Goal: Task Accomplishment & Management: Manage account settings

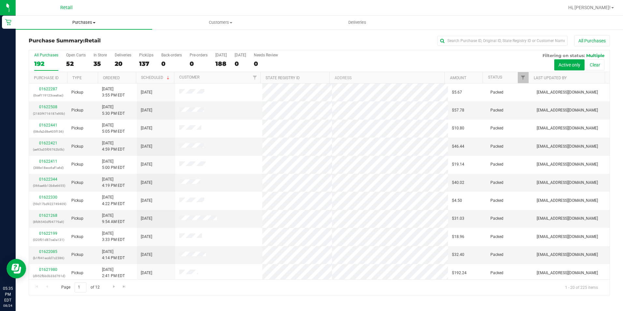
click at [79, 20] on span "Purchases" at bounding box center [84, 23] width 137 height 6
click at [70, 41] on span "Summary of purchases" at bounding box center [49, 40] width 67 height 6
click at [73, 23] on span "Purchases" at bounding box center [84, 23] width 137 height 6
click at [67, 37] on span "Summary of purchases" at bounding box center [49, 40] width 67 height 6
click at [83, 17] on uib-tab-heading "Purchases Summary of purchases Fulfillment All purchases" at bounding box center [84, 23] width 137 height 14
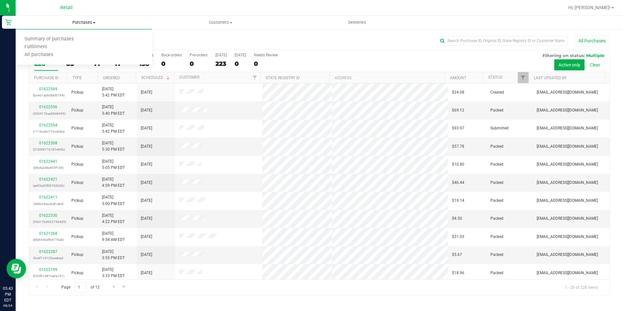
click at [83, 21] on span "Purchases" at bounding box center [84, 23] width 137 height 6
click at [80, 23] on span "Purchases" at bounding box center [84, 23] width 137 height 6
click at [67, 37] on span "Summary of purchases" at bounding box center [49, 40] width 67 height 6
click at [78, 19] on uib-tab-heading "Purchases Summary of purchases Fulfillment All purchases" at bounding box center [84, 23] width 137 height 14
click at [78, 37] on span "Summary of purchases" at bounding box center [49, 40] width 67 height 6
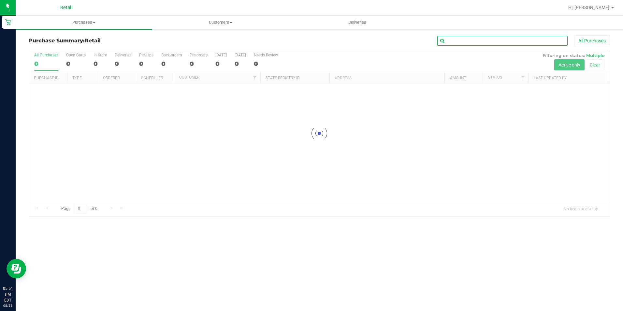
click at [458, 40] on input "text" at bounding box center [502, 41] width 130 height 10
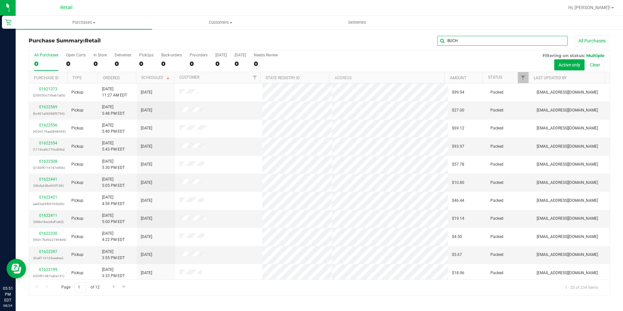
type input "BUCH"
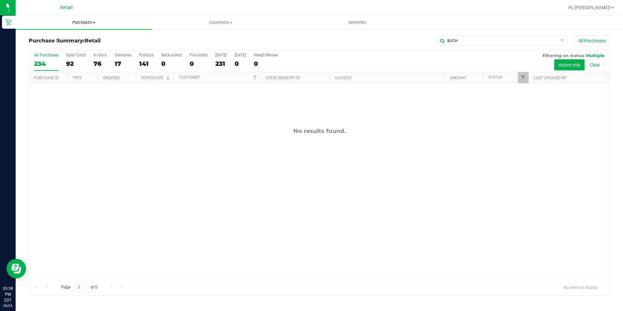
click at [79, 22] on span "Purchases" at bounding box center [84, 23] width 137 height 6
click at [59, 37] on span "Summary of purchases" at bounding box center [49, 40] width 67 height 6
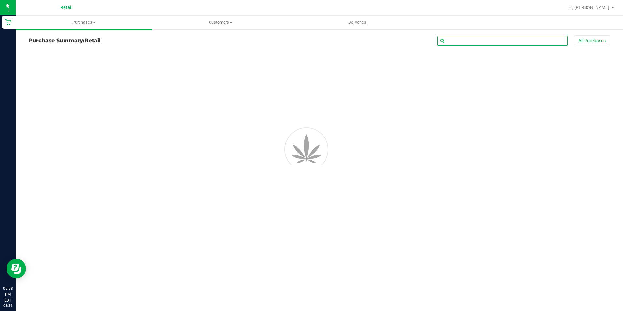
click at [490, 41] on input "text" at bounding box center [502, 41] width 130 height 10
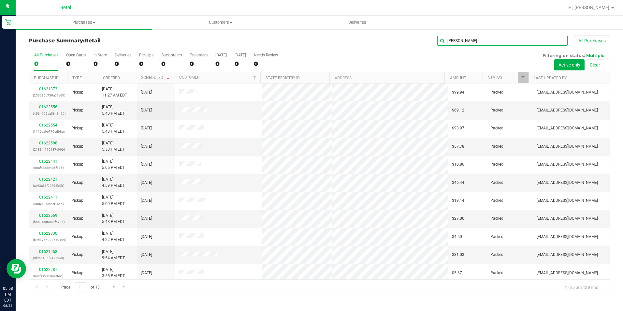
type input "[PERSON_NAME]"
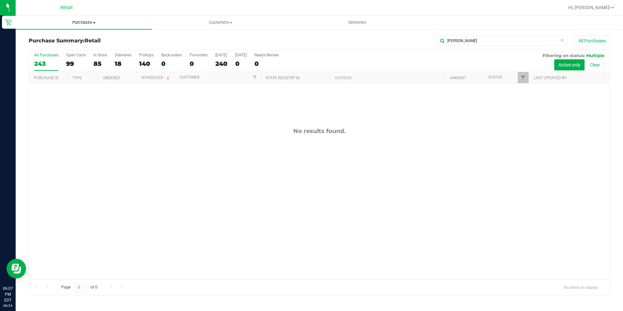
click at [93, 23] on span at bounding box center [94, 22] width 3 height 1
click at [73, 37] on span "Summary of purchases" at bounding box center [49, 40] width 67 height 6
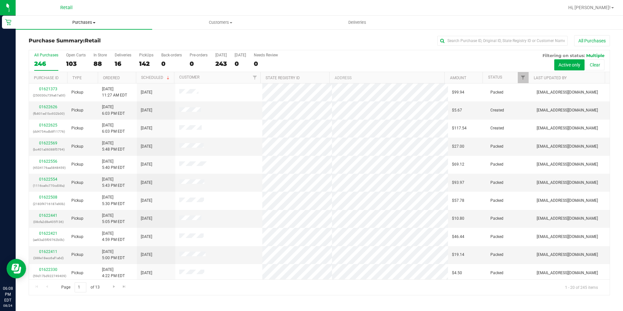
click at [84, 23] on span "Purchases" at bounding box center [84, 23] width 137 height 6
click at [71, 38] on span "Summary of purchases" at bounding box center [49, 40] width 67 height 6
click at [77, 26] on uib-tab-heading "Purchases Summary of purchases Fulfillment All purchases" at bounding box center [84, 23] width 137 height 14
click at [63, 40] on span "Summary of purchases" at bounding box center [49, 40] width 67 height 6
click at [80, 23] on span "Purchases" at bounding box center [84, 23] width 137 height 6
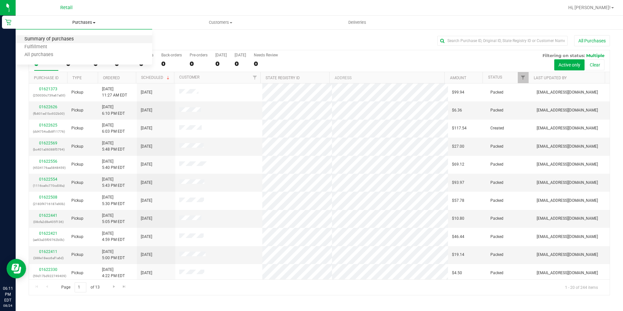
click at [70, 38] on span "Summary of purchases" at bounding box center [49, 40] width 67 height 6
click at [81, 21] on span "Purchases" at bounding box center [84, 23] width 137 height 6
click at [79, 37] on span "Summary of purchases" at bounding box center [49, 40] width 67 height 6
click at [77, 27] on uib-tab-heading "Purchases Summary of purchases Fulfillment All purchases" at bounding box center [84, 23] width 137 height 14
click at [71, 36] on li "Summary of purchases" at bounding box center [84, 40] width 137 height 8
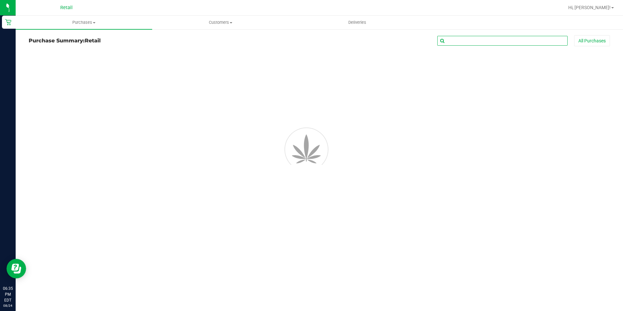
click at [506, 37] on input "text" at bounding box center [502, 41] width 130 height 10
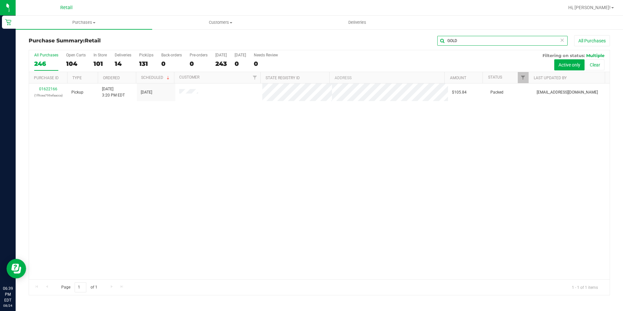
click at [479, 42] on input "GOLD" at bounding box center [502, 41] width 130 height 10
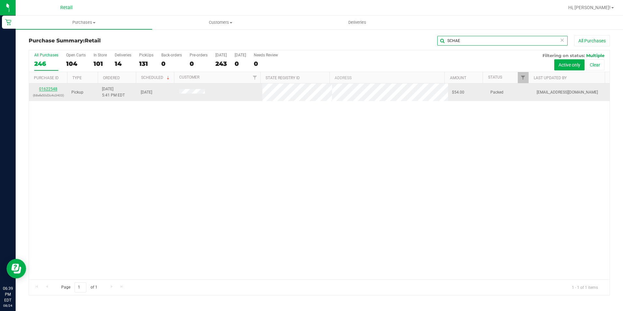
type input "SCHAE"
click at [55, 89] on link "01622548" at bounding box center [48, 89] width 18 height 5
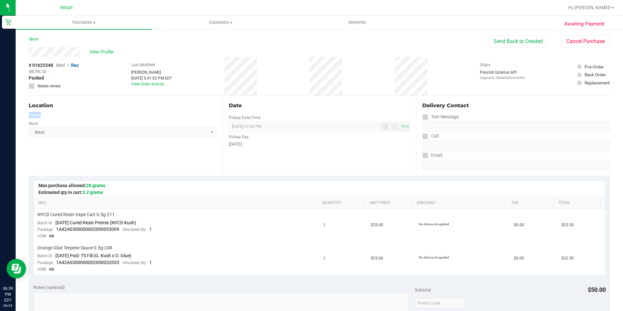
drag, startPoint x: 34, startPoint y: 113, endPoint x: 48, endPoint y: 116, distance: 13.6
click at [48, 116] on div "Pickup" at bounding box center [123, 115] width 188 height 6
drag, startPoint x: 48, startPoint y: 116, endPoint x: 90, endPoint y: 112, distance: 42.8
click at [90, 112] on div "Pickup" at bounding box center [123, 115] width 188 height 6
click at [84, 24] on span "Purchases" at bounding box center [84, 23] width 137 height 6
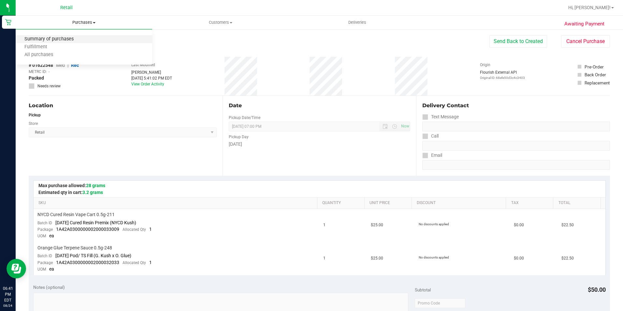
click at [70, 39] on span "Summary of purchases" at bounding box center [49, 40] width 67 height 6
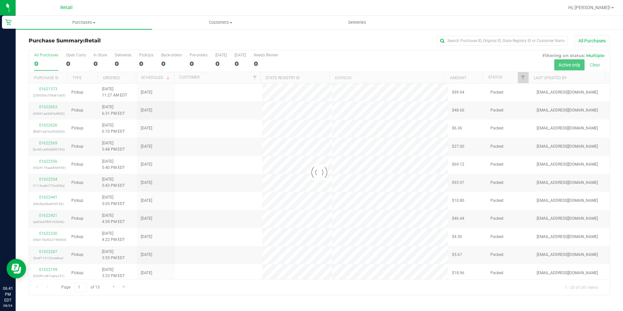
click at [481, 46] on div "All Purchases" at bounding box center [417, 40] width 388 height 11
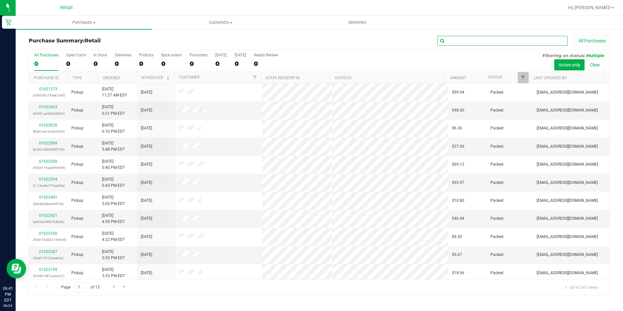
click at [484, 40] on input "text" at bounding box center [502, 41] width 130 height 10
type input "[PERSON_NAME]"
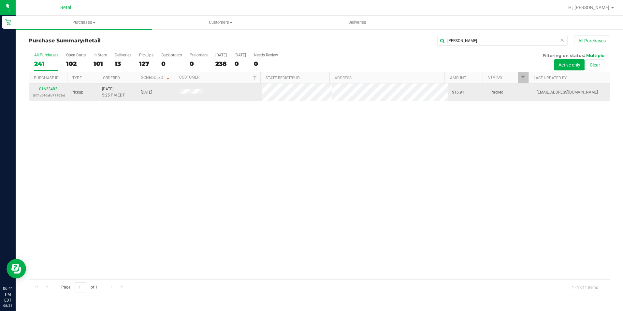
click at [56, 89] on link "01622482" at bounding box center [48, 89] width 18 height 5
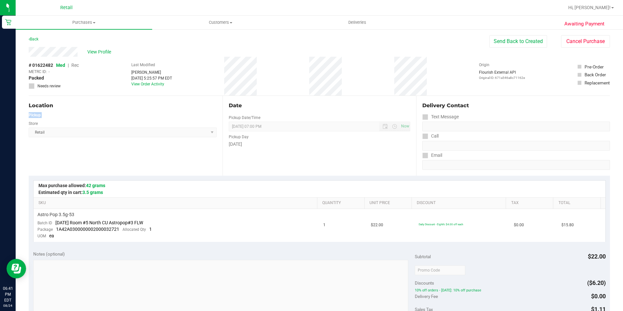
drag, startPoint x: 30, startPoint y: 111, endPoint x: 53, endPoint y: 120, distance: 25.1
click at [53, 120] on div "Location Pickup Store Retail Select Store Retail" at bounding box center [126, 136] width 194 height 80
click at [54, 120] on div "Store" at bounding box center [123, 122] width 188 height 9
click at [88, 23] on span "Purchases" at bounding box center [84, 23] width 137 height 6
click at [72, 41] on span "Summary of purchases" at bounding box center [49, 40] width 67 height 6
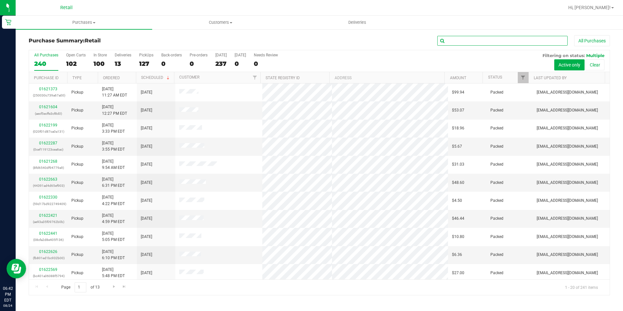
click at [454, 37] on input "text" at bounding box center [502, 41] width 130 height 10
type input "GONS"
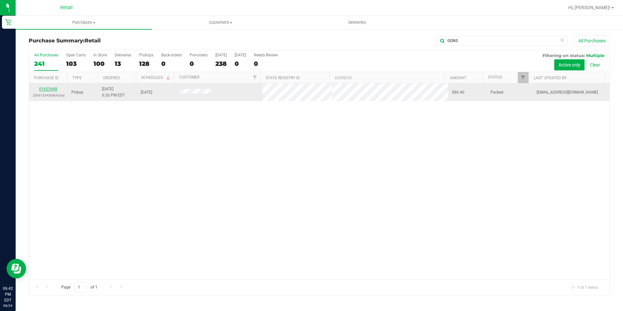
click at [48, 88] on link "01622648" at bounding box center [48, 89] width 18 height 5
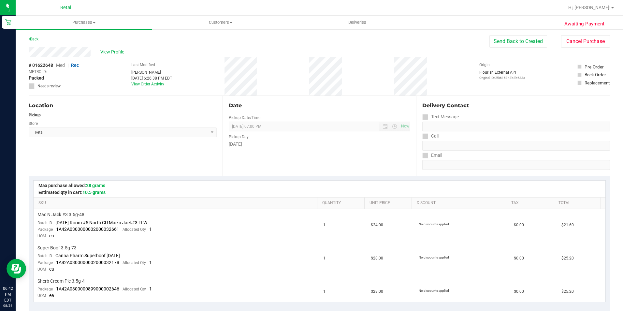
drag, startPoint x: 33, startPoint y: 112, endPoint x: 51, endPoint y: 116, distance: 18.7
click at [51, 116] on div "Location Pickup Store Retail Select Store Retail" at bounding box center [126, 136] width 194 height 80
drag, startPoint x: 51, startPoint y: 116, endPoint x: 106, endPoint y: 116, distance: 54.4
click at [106, 116] on div "Pickup" at bounding box center [123, 115] width 188 height 6
click at [97, 69] on div "# 01622648 Med | Rec METRC ID: - Packed Needs review Last Modified [PERSON_NAME…" at bounding box center [319, 76] width 581 height 39
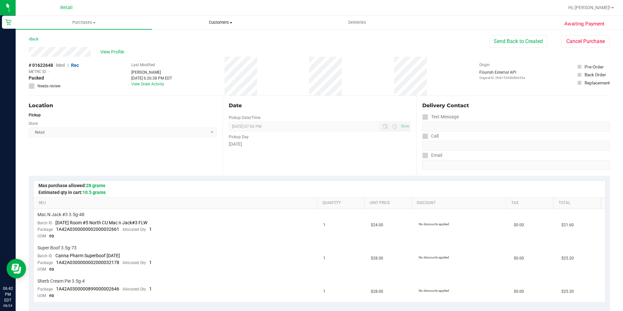
click at [222, 20] on span "Customers" at bounding box center [221, 23] width 136 height 6
click at [83, 16] on uib-tab-heading "Purchases Summary of purchases Fulfillment All purchases" at bounding box center [84, 22] width 136 height 13
click at [174, 172] on div "Location Pickup Store Retail Select Store Retail" at bounding box center [126, 136] width 194 height 80
click at [111, 50] on span "View Profile" at bounding box center [113, 52] width 26 height 7
click at [599, 6] on span "Hi, [PERSON_NAME]!" at bounding box center [589, 7] width 42 height 5
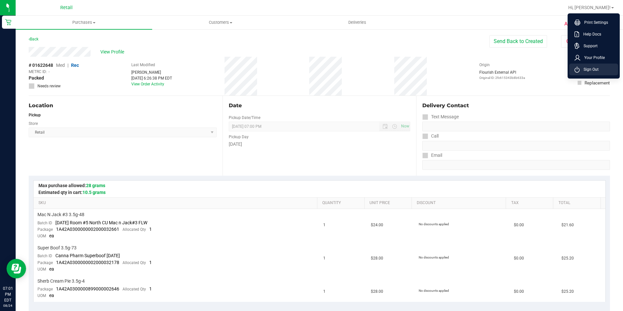
click at [580, 72] on span "Sign Out" at bounding box center [589, 69] width 19 height 7
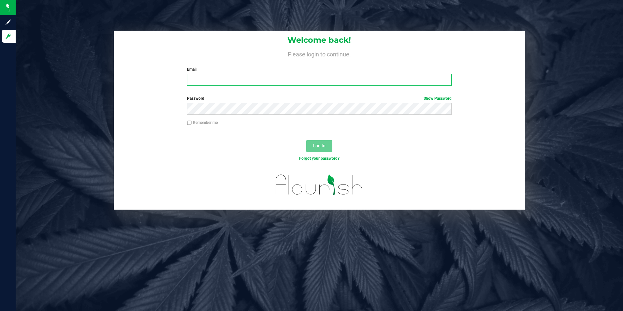
click at [224, 78] on input "Email" at bounding box center [319, 80] width 265 height 12
type input "[EMAIL_ADDRESS][PERSON_NAME][PERSON_NAME][DOMAIN_NAME]"
click at [306, 140] on button "Log In" at bounding box center [319, 146] width 26 height 12
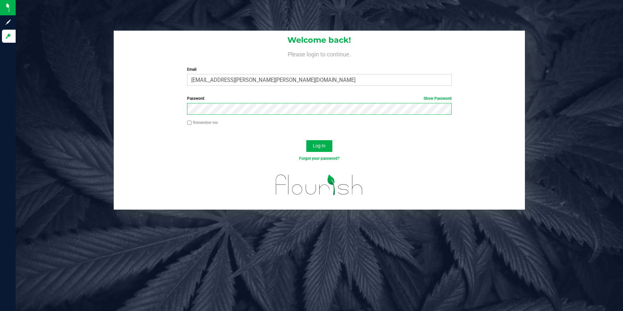
click at [306, 140] on button "Log In" at bounding box center [319, 146] width 26 height 12
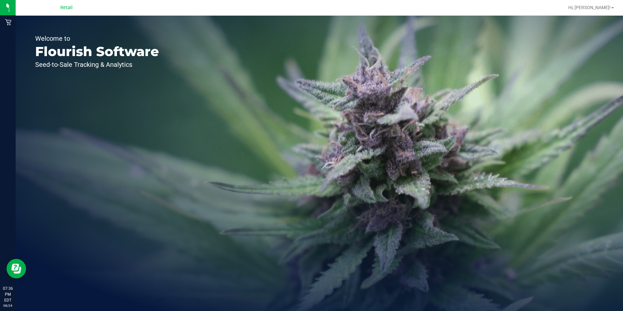
click at [66, 8] on span "Retail" at bounding box center [66, 8] width 12 height 6
click at [0, 22] on html "Retail 07:36 PM EDT [DATE] 08/24 Retail Hi, [GEOGRAPHIC_DATA]! Welcome to Flour…" at bounding box center [311, 155] width 623 height 311
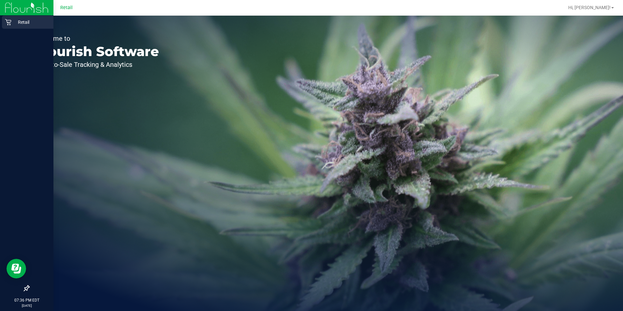
click at [13, 23] on p "Retail" at bounding box center [30, 22] width 39 height 8
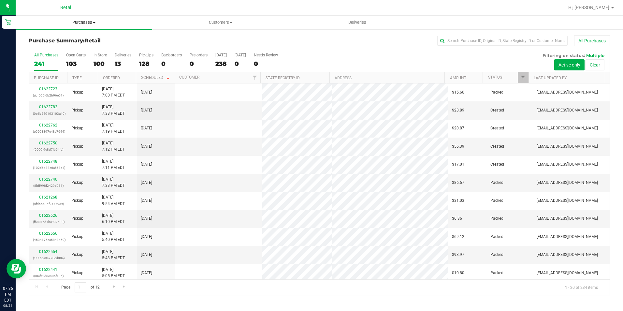
click at [91, 22] on span "Purchases" at bounding box center [84, 23] width 137 height 6
click at [82, 40] on li "Summary of purchases" at bounding box center [84, 40] width 137 height 8
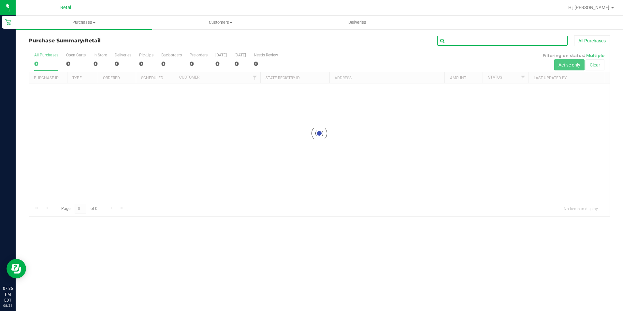
click at [491, 38] on input "text" at bounding box center [502, 41] width 130 height 10
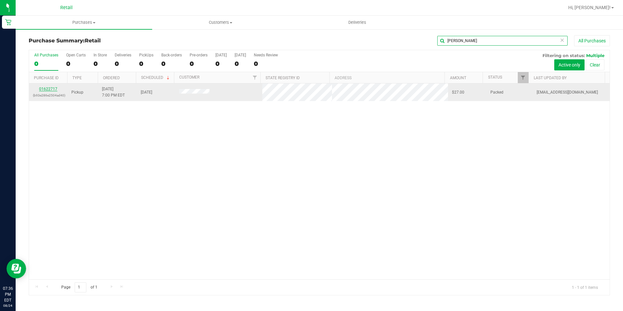
type input "[PERSON_NAME]"
click at [55, 88] on link "01622717" at bounding box center [48, 89] width 18 height 5
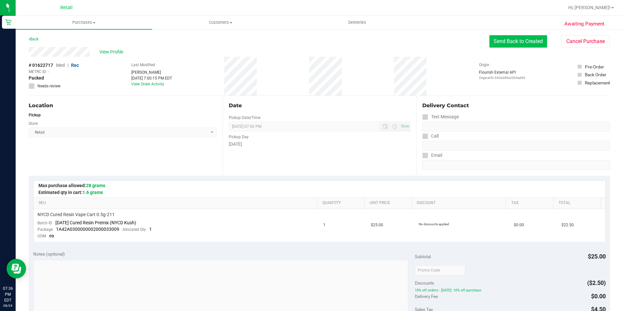
click at [516, 44] on button "Send Back to Created" at bounding box center [519, 41] width 58 height 12
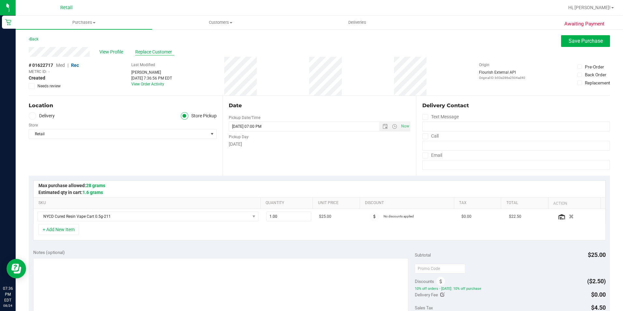
click at [151, 52] on span "Replace Customer" at bounding box center [154, 52] width 39 height 7
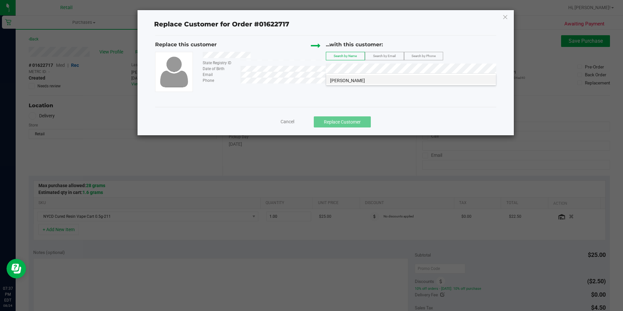
click at [351, 83] on li "[PERSON_NAME]" at bounding box center [411, 79] width 170 height 9
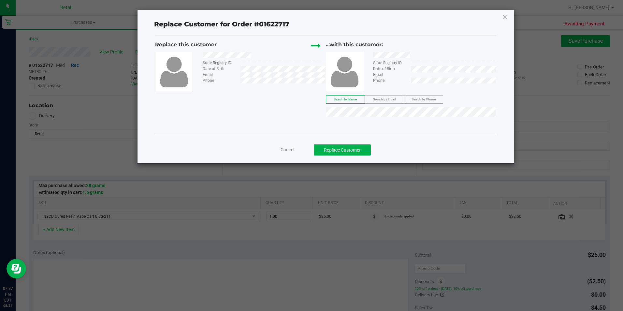
click at [333, 143] on div "Cancel Replace Customer" at bounding box center [325, 148] width 341 height 26
click at [335, 143] on div "Cancel Replace Customer" at bounding box center [325, 148] width 341 height 26
click at [328, 149] on button "Replace Customer" at bounding box center [342, 149] width 57 height 11
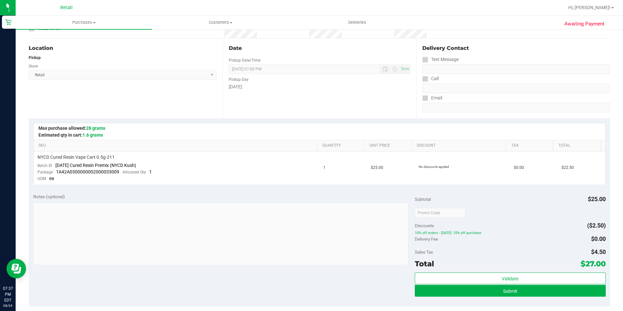
scroll to position [163, 0]
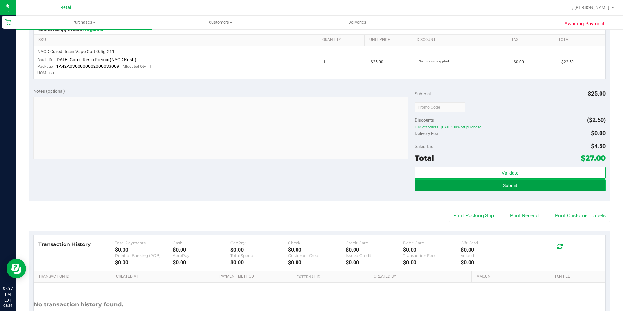
click at [530, 183] on button "Submit" at bounding box center [510, 185] width 191 height 12
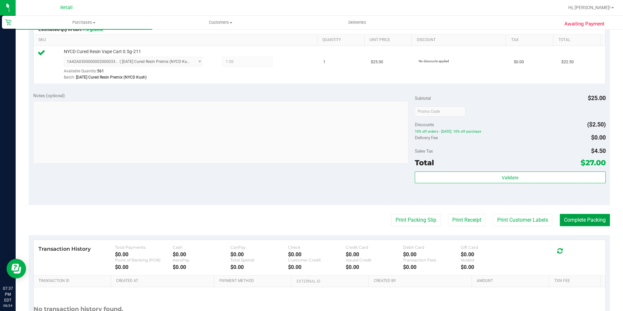
click at [586, 223] on button "Complete Packing" at bounding box center [585, 220] width 50 height 12
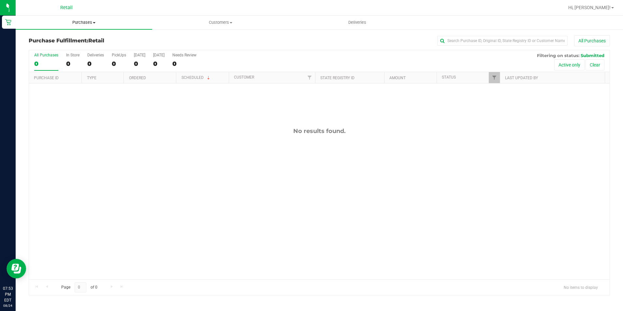
click at [64, 17] on uib-tab-heading "Purchases Summary of purchases Fulfillment All purchases" at bounding box center [84, 23] width 137 height 14
click at [64, 39] on span "Summary of purchases" at bounding box center [49, 40] width 67 height 6
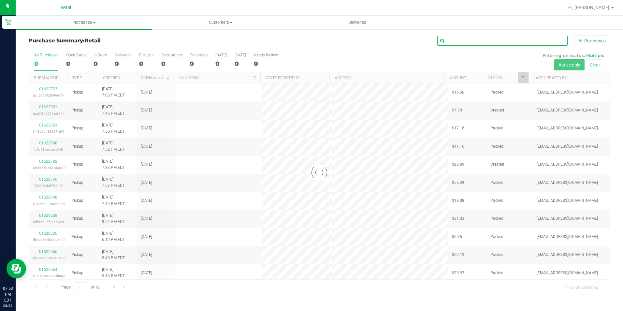
click at [493, 42] on input "text" at bounding box center [502, 41] width 130 height 10
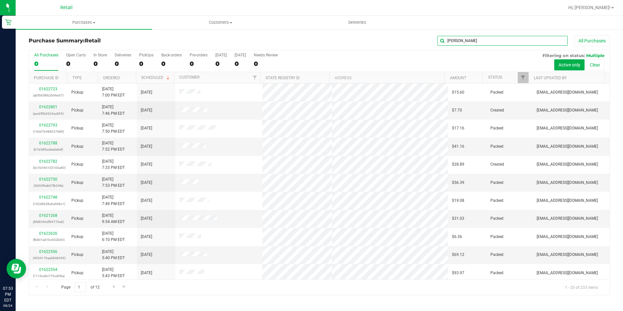
type input "[PERSON_NAME]"
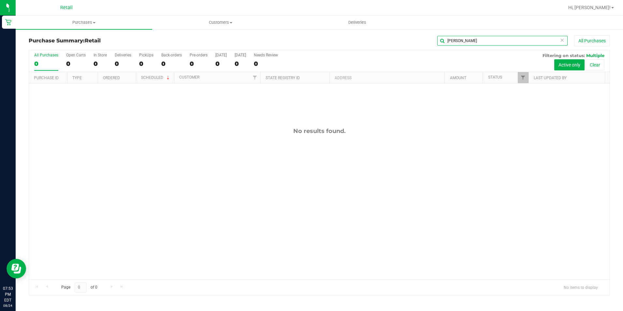
click at [485, 41] on input "[PERSON_NAME]" at bounding box center [502, 41] width 130 height 10
click at [95, 23] on span "Purchases" at bounding box center [84, 23] width 137 height 6
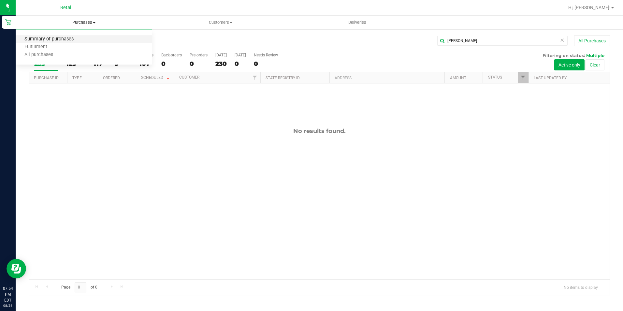
click at [73, 40] on span "Summary of purchases" at bounding box center [49, 40] width 67 height 6
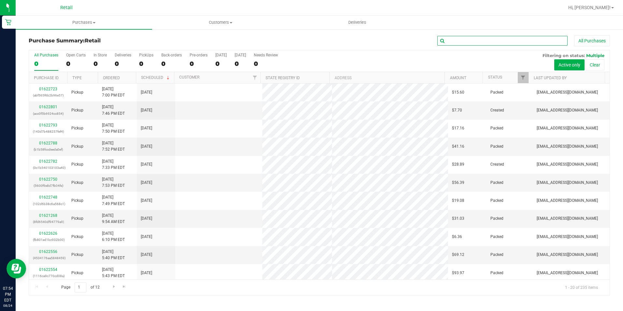
click at [511, 43] on input "text" at bounding box center [502, 41] width 130 height 10
type input "WILL"
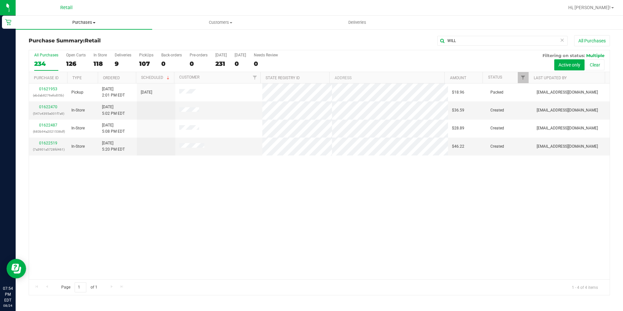
click at [82, 22] on span "Purchases" at bounding box center [84, 23] width 137 height 6
click at [63, 37] on span "Summary of purchases" at bounding box center [49, 40] width 67 height 6
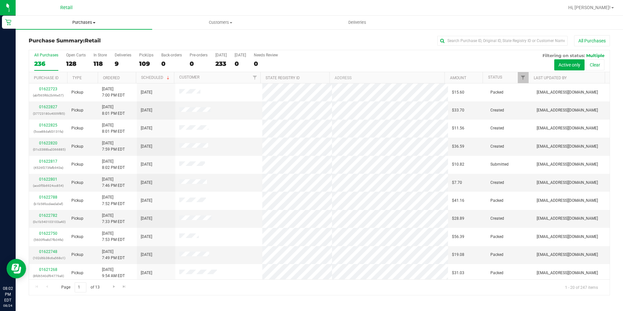
click at [82, 25] on span "Purchases" at bounding box center [84, 23] width 137 height 6
click at [76, 37] on span "Summary of purchases" at bounding box center [49, 40] width 67 height 6
click at [456, 42] on input "text" at bounding box center [502, 41] width 130 height 10
type input "[PERSON_NAME]"
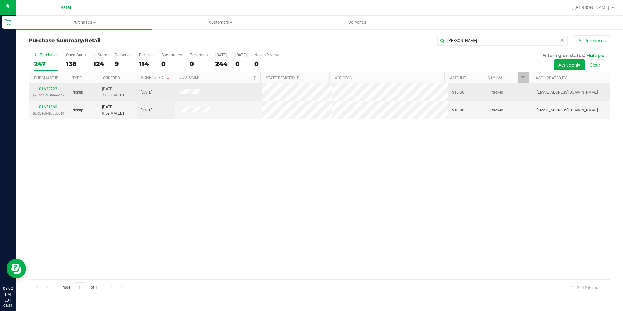
click at [51, 90] on link "01622723" at bounding box center [48, 89] width 18 height 5
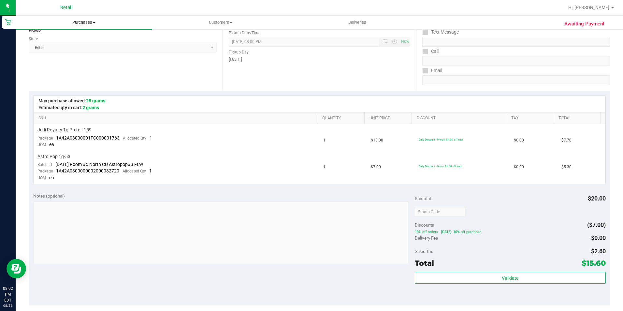
scroll to position [65, 0]
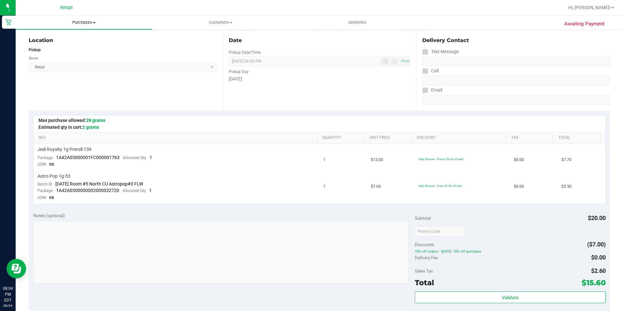
click at [89, 23] on span "Purchases" at bounding box center [84, 23] width 137 height 6
click at [72, 41] on span "Summary of purchases" at bounding box center [49, 40] width 67 height 6
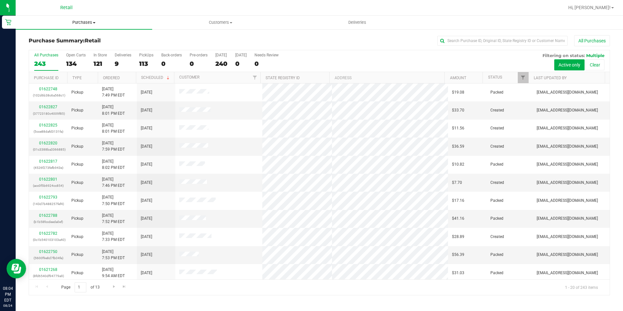
click at [93, 24] on span "Purchases" at bounding box center [84, 23] width 137 height 6
click at [81, 39] on span "Summary of purchases" at bounding box center [49, 40] width 67 height 6
click at [93, 24] on span "Purchases" at bounding box center [84, 23] width 137 height 6
click at [82, 38] on li "Summary of purchases" at bounding box center [84, 40] width 137 height 8
click at [80, 17] on uib-tab-heading "Purchases Summary of purchases Fulfillment All purchases" at bounding box center [84, 23] width 137 height 14
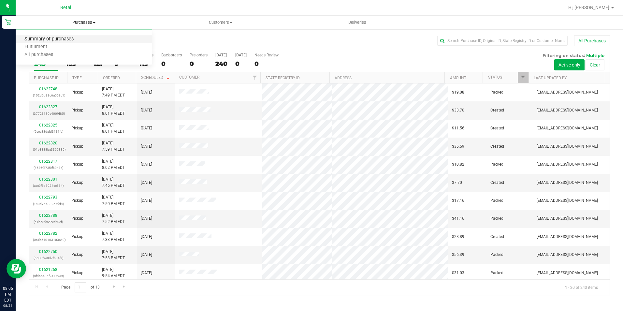
click at [71, 37] on span "Summary of purchases" at bounding box center [49, 40] width 67 height 6
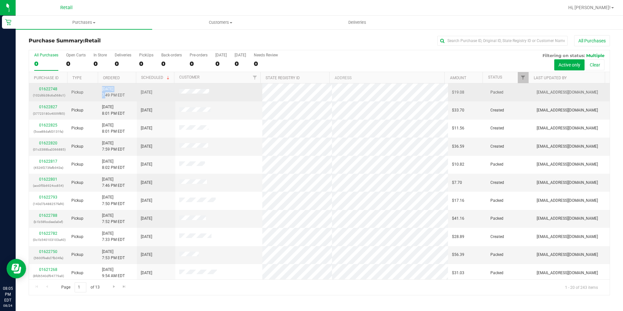
drag, startPoint x: 106, startPoint y: 95, endPoint x: 122, endPoint y: 92, distance: 16.4
click at [122, 92] on span "[DATE] 7:49 PM EDT" at bounding box center [113, 92] width 23 height 12
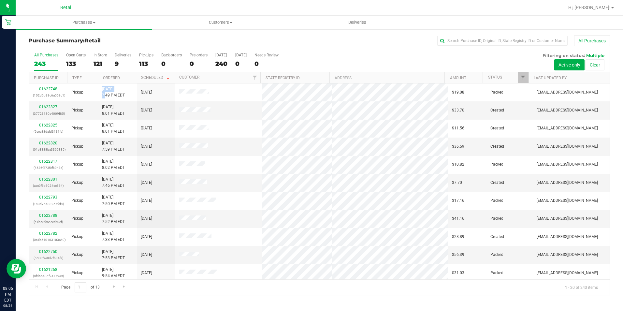
click at [320, 29] on ul "Purchases Summary of purchases Fulfillment All purchases Customers All customer…" at bounding box center [327, 23] width 623 height 14
click at [80, 22] on span "Purchases" at bounding box center [84, 23] width 137 height 6
click at [72, 41] on span "Summary of purchases" at bounding box center [49, 40] width 67 height 6
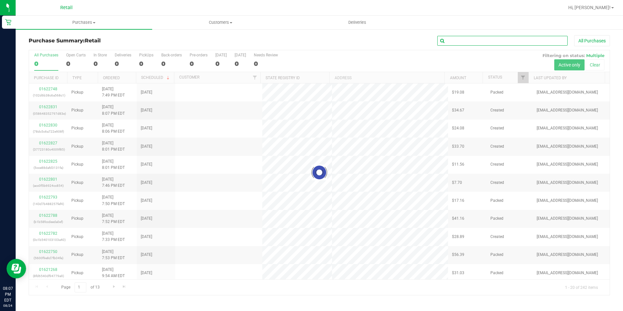
click at [513, 41] on input "text" at bounding box center [502, 41] width 130 height 10
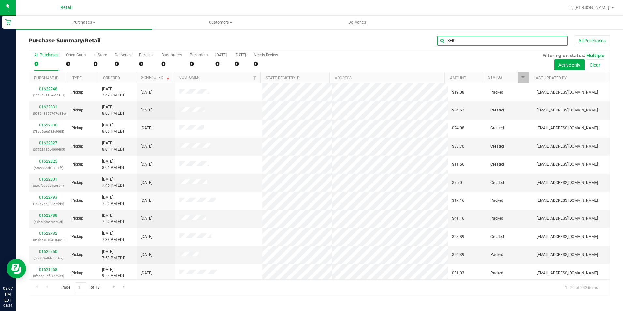
type input "REIC"
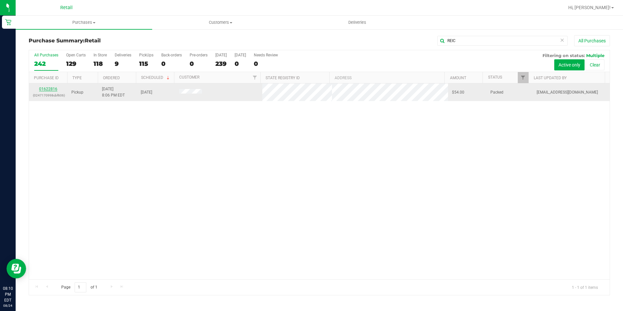
click at [52, 89] on link "01622816" at bounding box center [48, 89] width 18 height 5
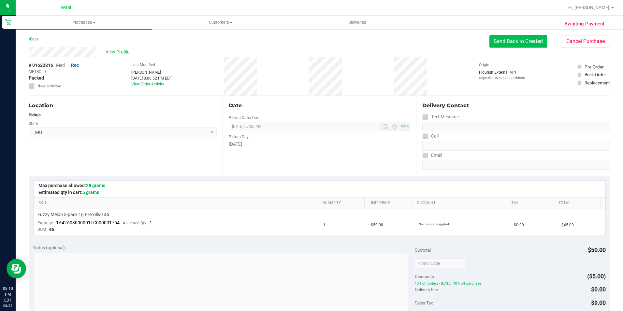
click at [520, 40] on button "Send Back to Created" at bounding box center [519, 41] width 58 height 12
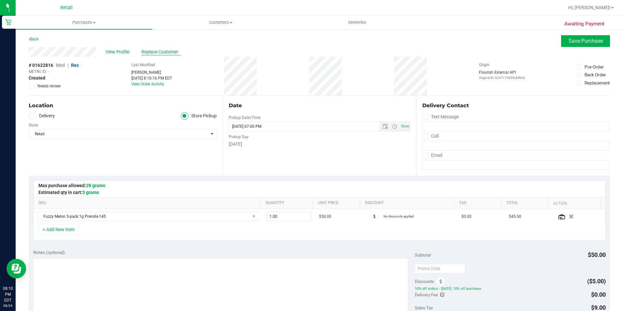
click at [172, 55] on span "Replace Customer" at bounding box center [160, 52] width 39 height 7
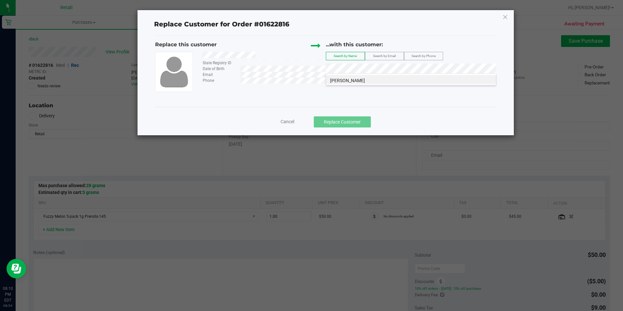
click at [360, 80] on span "[PERSON_NAME]" at bounding box center [347, 80] width 35 height 5
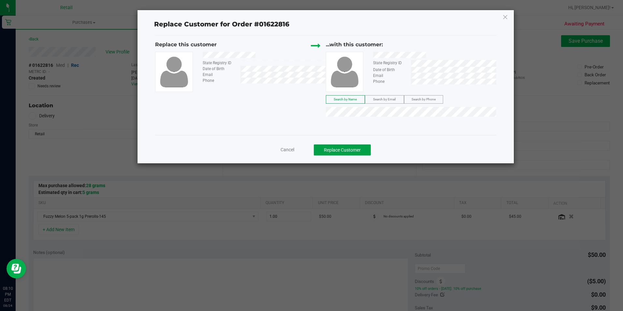
click at [327, 149] on button "Replace Customer" at bounding box center [342, 149] width 57 height 11
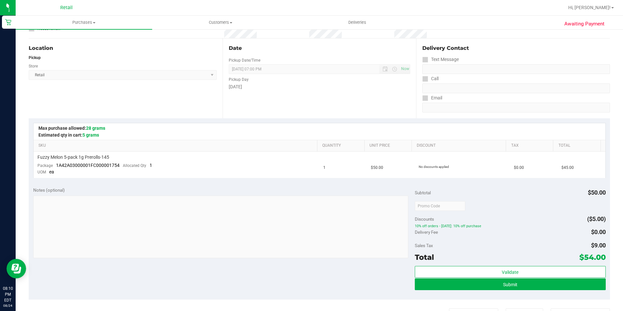
scroll to position [163, 0]
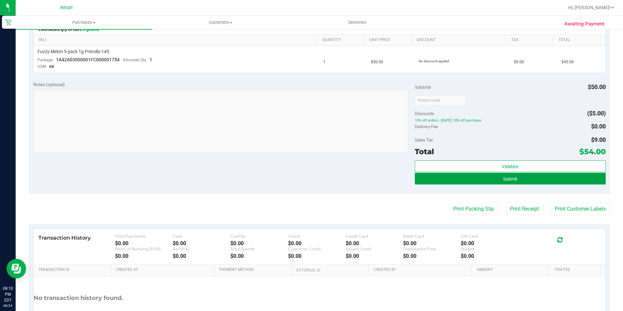
click at [493, 176] on button "Submit" at bounding box center [510, 179] width 191 height 12
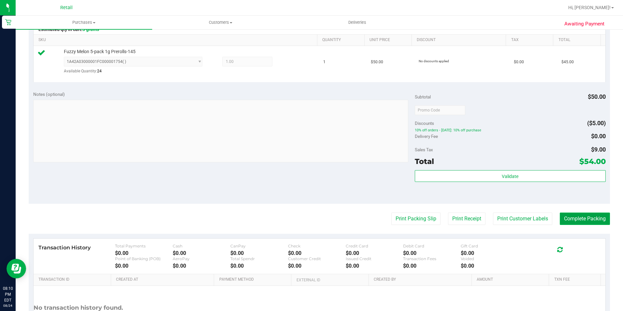
click at [585, 218] on button "Complete Packing" at bounding box center [585, 219] width 50 height 12
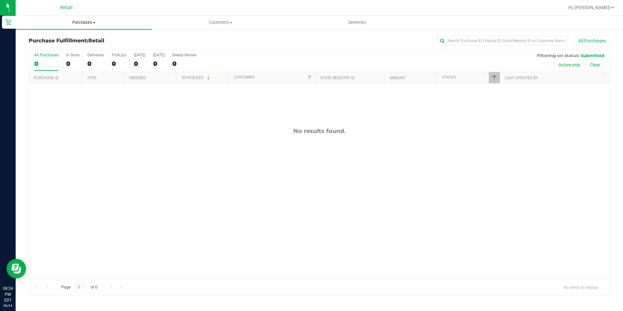
click at [86, 25] on uib-tab-heading "Purchases Summary of purchases Fulfillment All purchases" at bounding box center [84, 23] width 137 height 14
click at [80, 36] on li "Summary of purchases" at bounding box center [84, 40] width 137 height 8
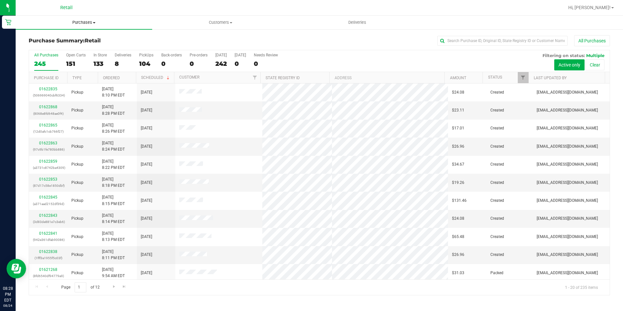
click at [86, 22] on span "Purchases" at bounding box center [84, 23] width 137 height 6
click at [86, 43] on li "Fulfillment" at bounding box center [84, 47] width 137 height 8
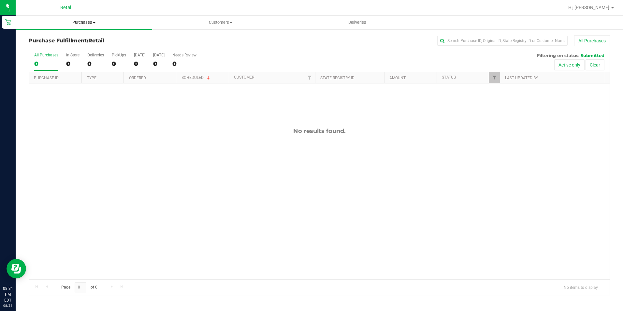
click at [70, 21] on span "Purchases" at bounding box center [84, 23] width 137 height 6
click at [64, 37] on span "Summary of purchases" at bounding box center [49, 40] width 67 height 6
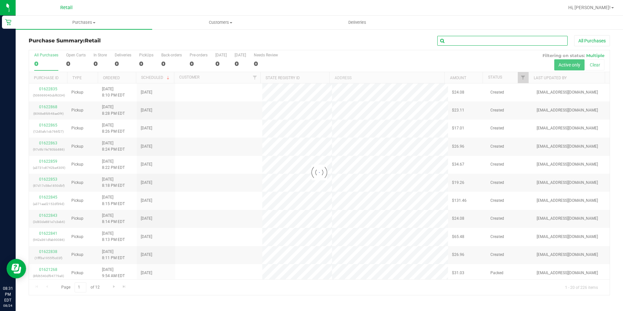
click at [460, 44] on input "text" at bounding box center [502, 41] width 130 height 10
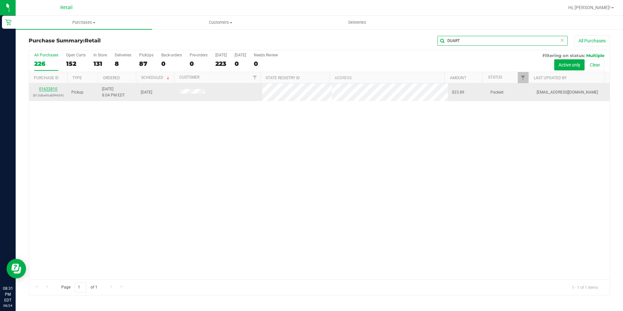
type input "DUART"
click at [49, 89] on link "01622810" at bounding box center [48, 89] width 18 height 5
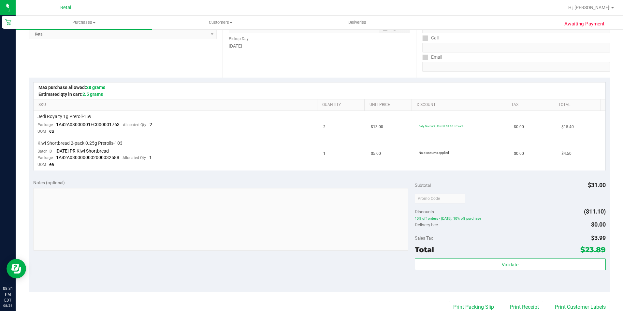
scroll to position [98, 0]
click at [68, 10] on span "Retail" at bounding box center [66, 8] width 12 height 6
click at [68, 25] on uib-tab-heading "Purchases Summary of purchases Fulfillment All purchases" at bounding box center [84, 23] width 137 height 14
click at [68, 37] on span "Summary of purchases" at bounding box center [49, 40] width 67 height 6
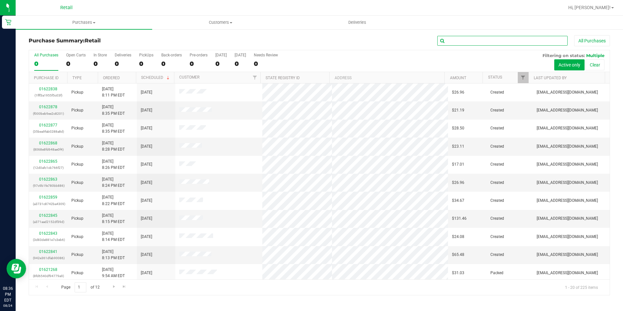
click at [520, 43] on input "text" at bounding box center [502, 41] width 130 height 10
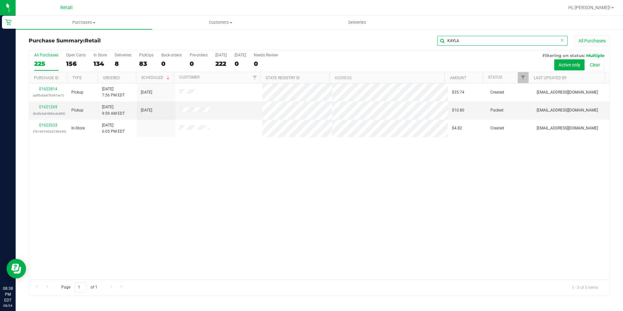
click at [485, 44] on input "KAYLA" at bounding box center [502, 41] width 130 height 10
type input "GIO"
click at [579, 41] on button "All Purchases" at bounding box center [592, 40] width 36 height 11
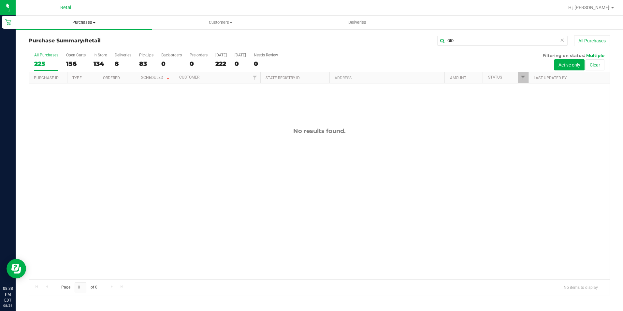
click at [67, 27] on uib-tab-heading "Purchases Summary of purchases Fulfillment All purchases" at bounding box center [84, 23] width 137 height 14
click at [68, 38] on span "Summary of purchases" at bounding box center [49, 40] width 67 height 6
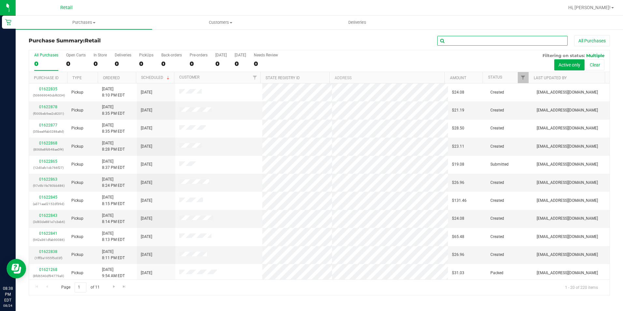
click at [478, 37] on input "text" at bounding box center [502, 41] width 130 height 10
type input "GIO"
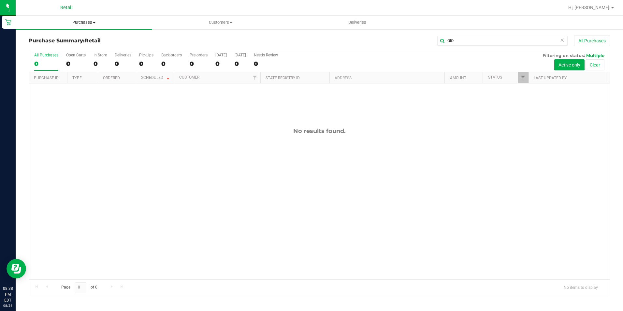
click at [87, 25] on uib-tab-heading "Purchases Summary of purchases Fulfillment All purchases" at bounding box center [84, 23] width 137 height 14
click at [48, 57] on span "All purchases" at bounding box center [39, 55] width 46 height 6
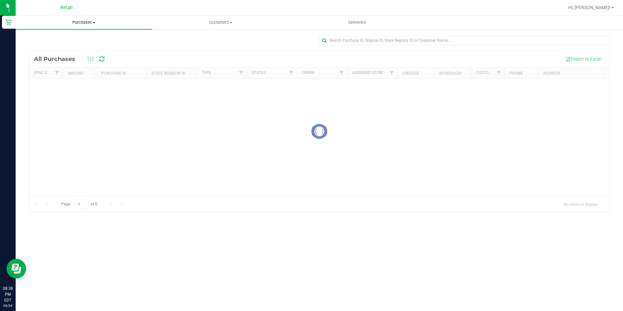
click at [78, 21] on span "Purchases" at bounding box center [84, 23] width 137 height 6
click at [66, 37] on span "Summary of purchases" at bounding box center [49, 40] width 67 height 6
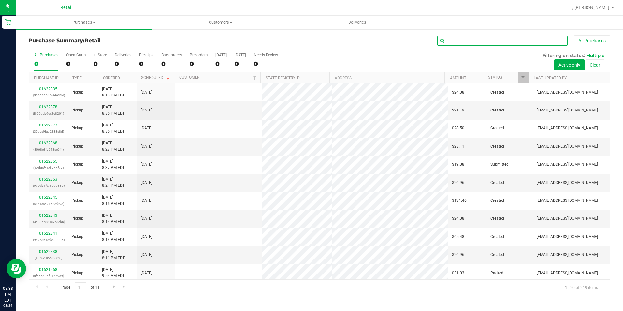
click at [444, 42] on input "text" at bounding box center [502, 41] width 130 height 10
type input "GIOV"
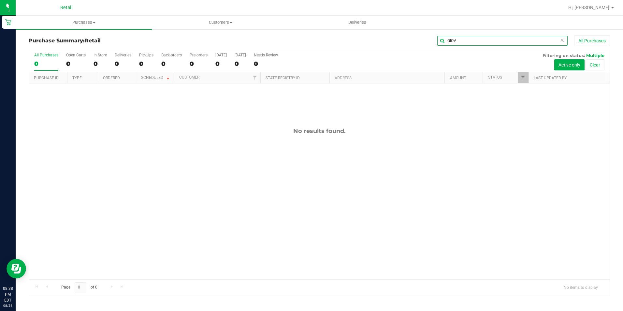
click at [457, 40] on input "GIOV" at bounding box center [502, 41] width 130 height 10
click at [84, 19] on uib-tab-heading "Purchases Summary of purchases Fulfillment All purchases" at bounding box center [84, 23] width 137 height 14
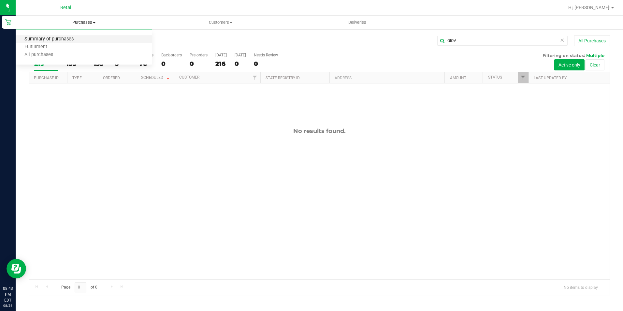
click at [77, 39] on span "Summary of purchases" at bounding box center [49, 40] width 67 height 6
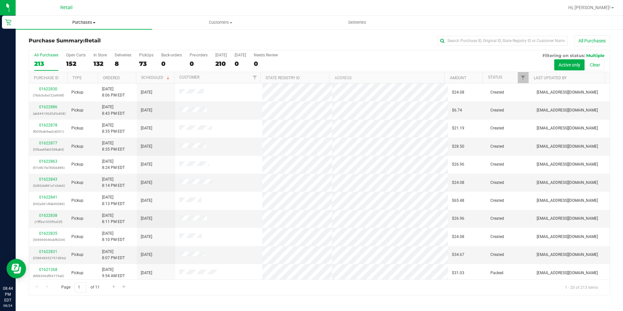
click at [69, 22] on span "Purchases" at bounding box center [84, 23] width 137 height 6
click at [66, 37] on span "Summary of purchases" at bounding box center [49, 40] width 67 height 6
click at [81, 24] on span "Purchases" at bounding box center [84, 23] width 137 height 6
click at [67, 37] on span "Summary of purchases" at bounding box center [49, 40] width 67 height 6
click at [104, 63] on div "134" at bounding box center [100, 63] width 13 height 7
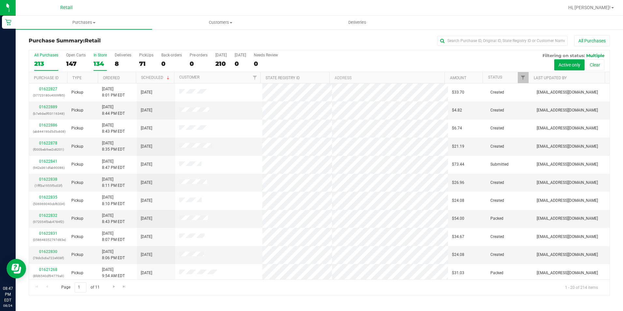
click at [0, 0] on input "In Store 134" at bounding box center [0, 0] width 0 height 0
click at [81, 79] on link "Type" at bounding box center [76, 78] width 9 height 5
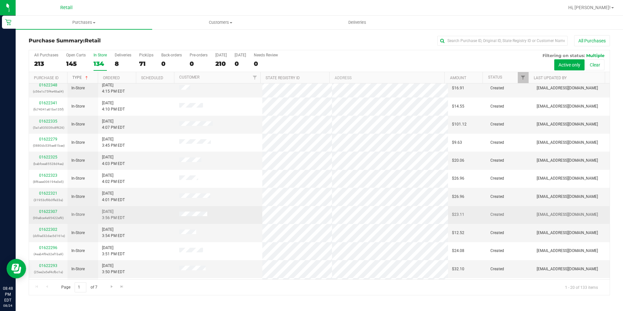
scroll to position [165, 0]
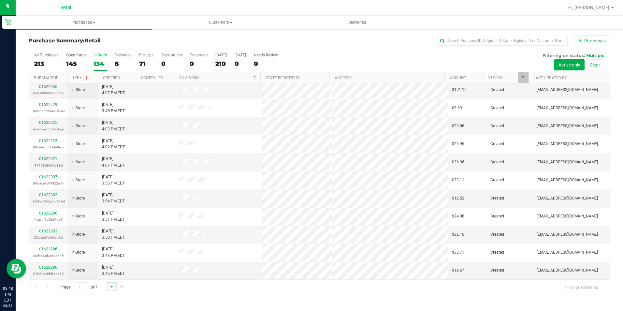
click at [109, 285] on span "Go to the next page" at bounding box center [111, 286] width 5 height 5
click at [111, 287] on span "Go to the next page" at bounding box center [111, 286] width 5 height 5
click at [113, 289] on span "Go to the next page" at bounding box center [111, 286] width 5 height 5
click at [110, 283] on link "Go to the next page" at bounding box center [111, 286] width 9 height 9
click at [110, 284] on span "Go to the next page" at bounding box center [111, 286] width 5 height 5
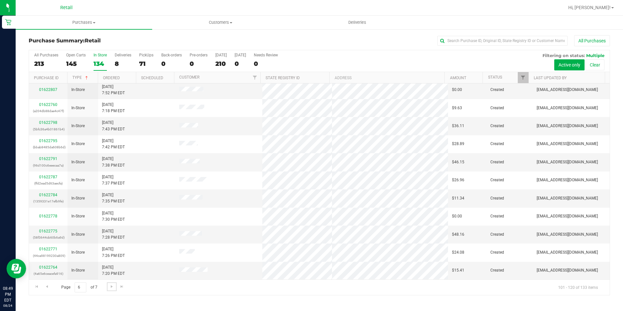
scroll to position [0, 0]
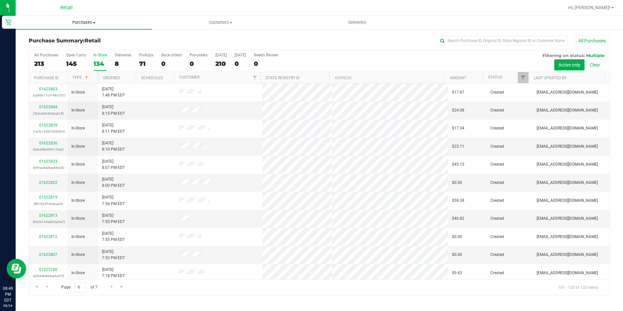
click at [76, 21] on span "Purchases" at bounding box center [84, 23] width 137 height 6
click at [79, 39] on span "Summary of purchases" at bounding box center [49, 40] width 67 height 6
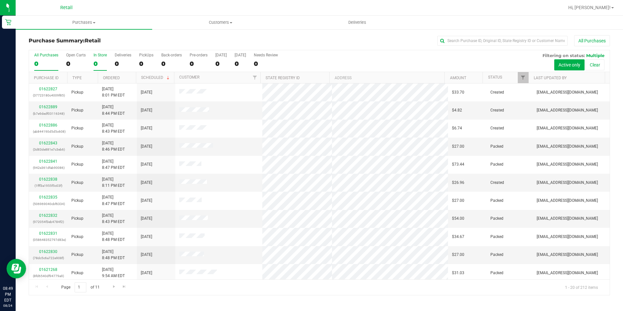
click at [97, 61] on div "0" at bounding box center [100, 63] width 13 height 7
click at [0, 0] on input "In Store 0" at bounding box center [0, 0] width 0 height 0
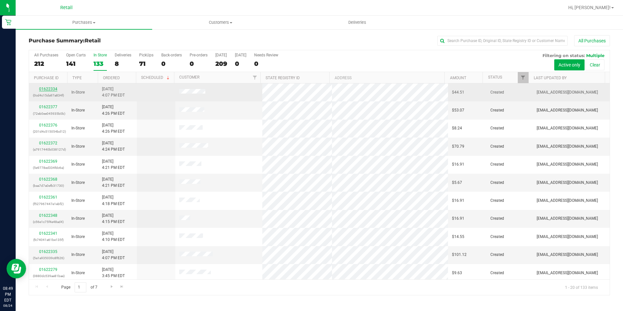
click at [49, 87] on link "01622334" at bounding box center [48, 89] width 18 height 5
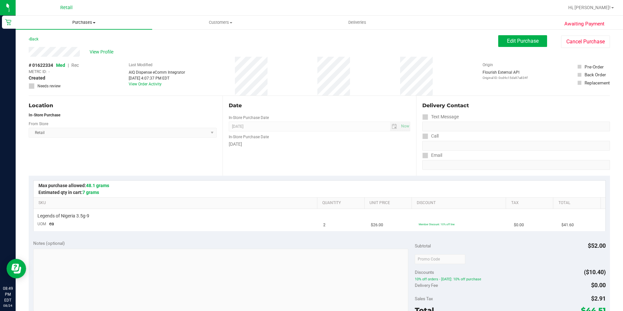
click at [81, 21] on span "Purchases" at bounding box center [84, 23] width 137 height 6
click at [76, 36] on li "Summary of purchases" at bounding box center [84, 40] width 137 height 8
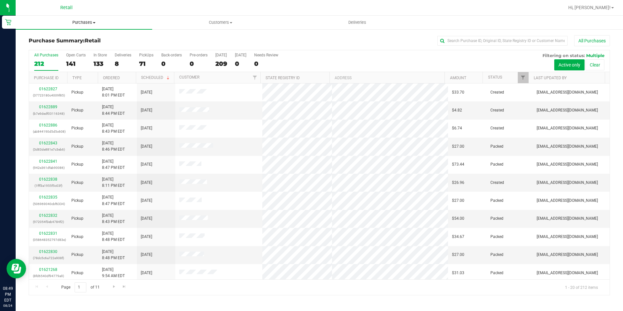
click at [79, 28] on uib-tab-heading "Purchases Summary of purchases Fulfillment All purchases" at bounding box center [84, 23] width 137 height 14
click at [77, 37] on span "Summary of purchases" at bounding box center [49, 40] width 67 height 6
click at [88, 22] on span "Purchases" at bounding box center [84, 23] width 137 height 6
click at [85, 37] on li "Summary of purchases" at bounding box center [84, 40] width 137 height 8
click at [85, 20] on span "Purchases" at bounding box center [84, 23] width 137 height 6
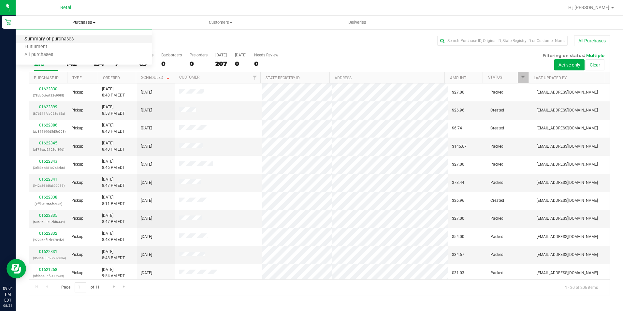
click at [66, 37] on span "Summary of purchases" at bounding box center [49, 40] width 67 height 6
click at [87, 21] on span "Purchases" at bounding box center [84, 23] width 137 height 6
click at [74, 37] on span "Summary of purchases" at bounding box center [49, 40] width 67 height 6
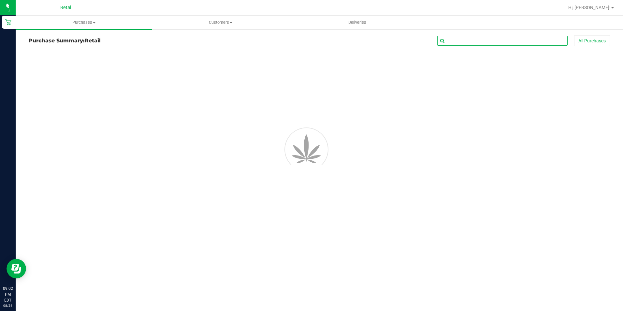
click at [475, 39] on input "text" at bounding box center [502, 41] width 130 height 10
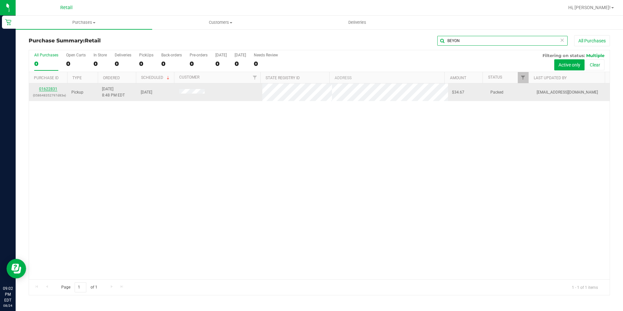
type input "BEYON"
click at [45, 89] on link "01622831" at bounding box center [48, 89] width 18 height 5
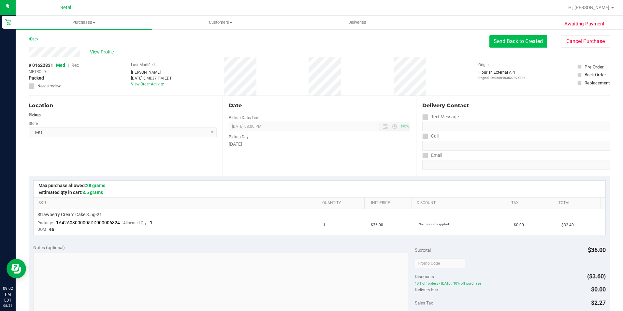
click at [506, 39] on button "Send Back to Created" at bounding box center [519, 41] width 58 height 12
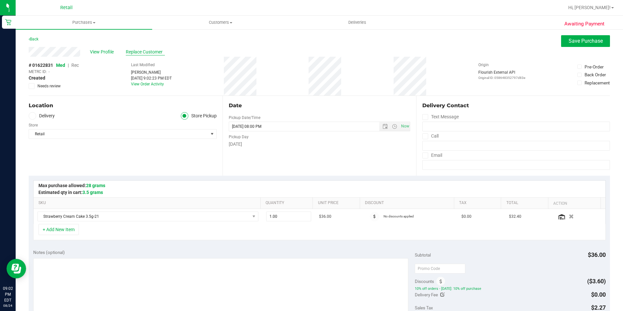
click at [136, 53] on span "Replace Customer" at bounding box center [145, 52] width 39 height 7
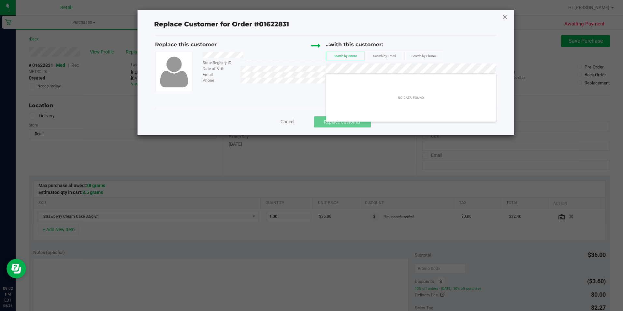
click at [505, 14] on icon at bounding box center [506, 17] width 6 height 10
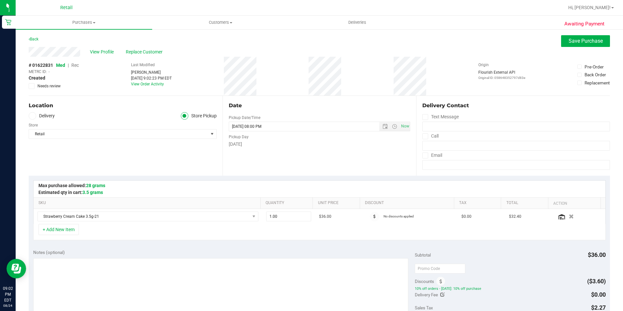
click at [74, 65] on span "Rec" at bounding box center [74, 65] width 7 height 5
click at [581, 40] on span "Save Purchase" at bounding box center [586, 41] width 34 height 6
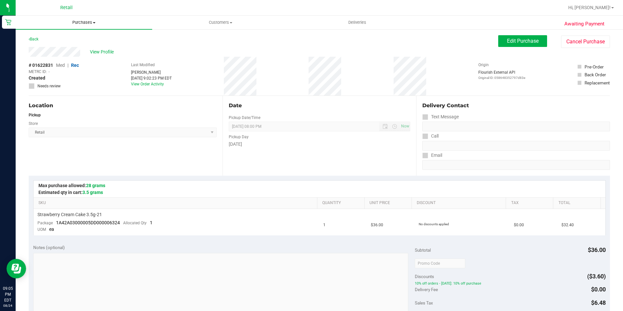
click at [84, 24] on span "Purchases" at bounding box center [84, 23] width 137 height 6
click at [62, 42] on span "Summary of purchases" at bounding box center [49, 40] width 67 height 6
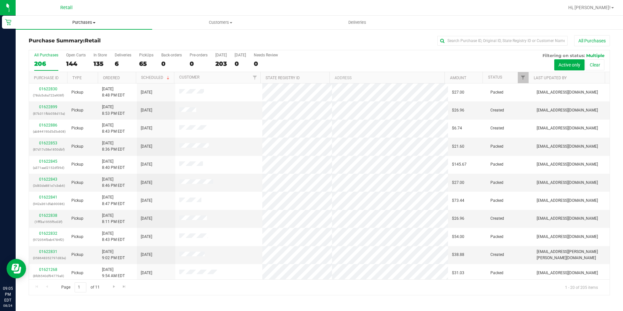
click at [77, 25] on span "Purchases" at bounding box center [84, 23] width 137 height 6
click at [66, 37] on span "Summary of purchases" at bounding box center [49, 40] width 67 height 6
click at [82, 21] on span "Purchases" at bounding box center [84, 23] width 137 height 6
click at [68, 38] on span "Summary of purchases" at bounding box center [49, 40] width 67 height 6
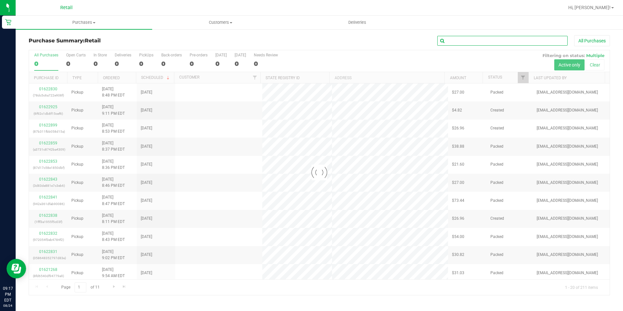
click at [467, 39] on input "text" at bounding box center [502, 41] width 130 height 10
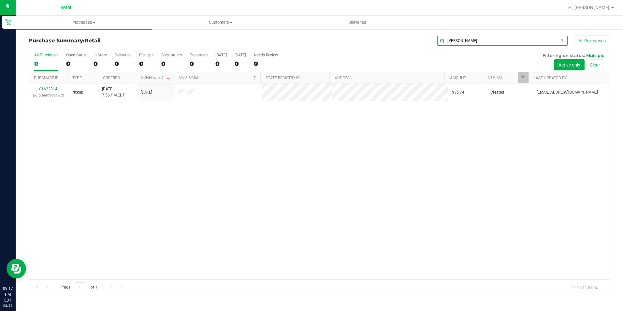
type input "[PERSON_NAME]"
click at [564, 38] on icon at bounding box center [562, 40] width 5 height 8
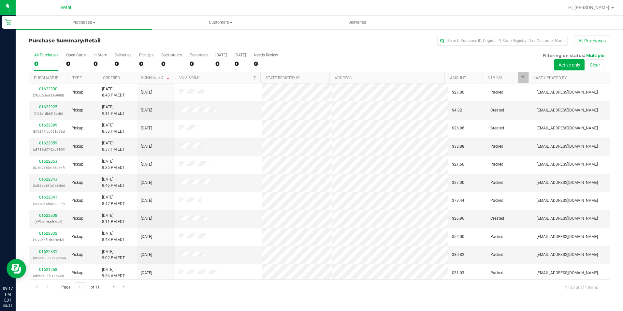
click at [529, 21] on ul "Purchases Summary of purchases Fulfillment All purchases Customers All customer…" at bounding box center [327, 23] width 623 height 14
click at [484, 42] on input "text" at bounding box center [502, 41] width 130 height 10
click at [486, 41] on input "text" at bounding box center [502, 41] width 130 height 10
click at [86, 23] on span "Purchases" at bounding box center [84, 23] width 137 height 6
click at [66, 39] on span "Summary of purchases" at bounding box center [49, 40] width 67 height 6
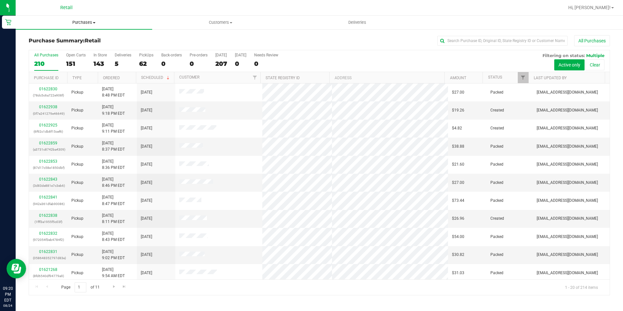
drag, startPoint x: 75, startPoint y: 20, endPoint x: 78, endPoint y: 22, distance: 3.7
click at [76, 20] on span "Purchases" at bounding box center [84, 23] width 137 height 6
click at [88, 37] on li "Summary of purchases" at bounding box center [84, 40] width 137 height 8
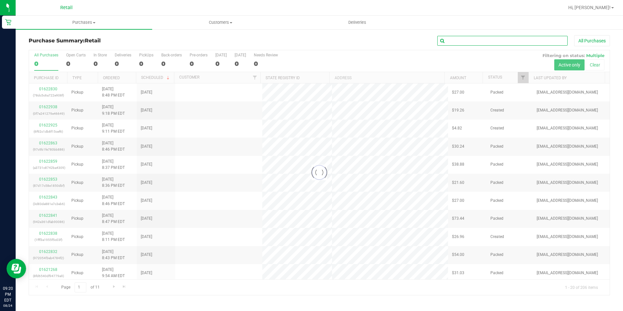
click at [489, 43] on input "text" at bounding box center [502, 41] width 130 height 10
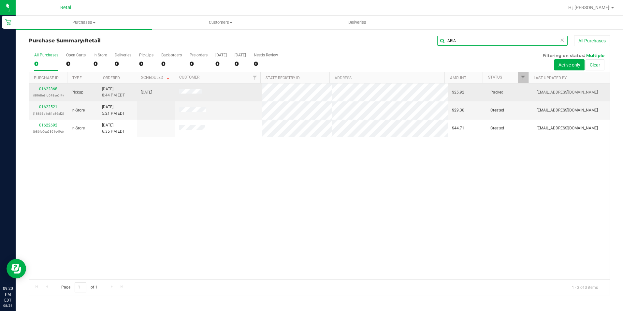
type input "ARIA"
click at [44, 88] on link "01622868" at bounding box center [48, 89] width 18 height 5
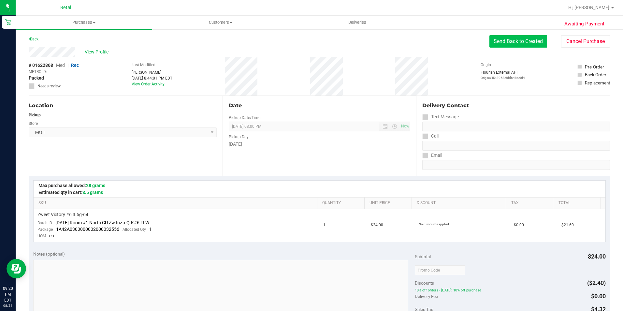
click at [523, 38] on button "Send Back to Created" at bounding box center [519, 41] width 58 height 12
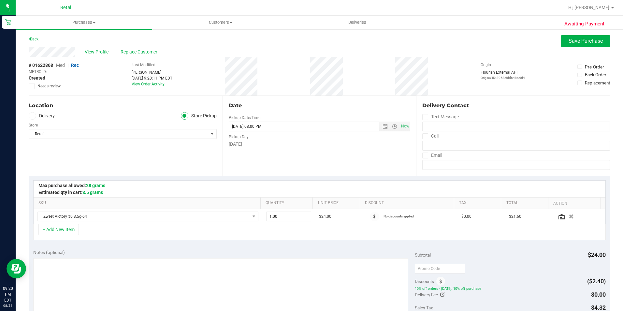
click at [136, 55] on div "View Profile Replace Customer" at bounding box center [319, 52] width 581 height 10
click at [141, 53] on span "Replace Customer" at bounding box center [140, 52] width 39 height 7
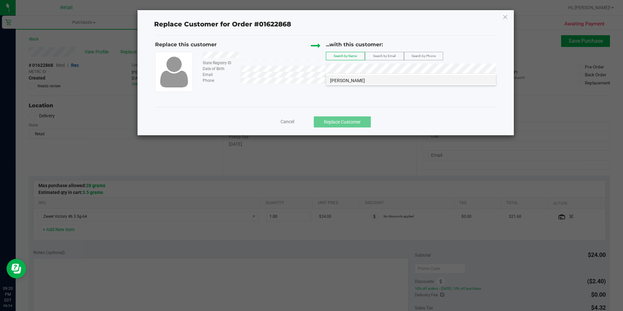
click at [379, 82] on li "[PERSON_NAME]" at bounding box center [411, 79] width 170 height 9
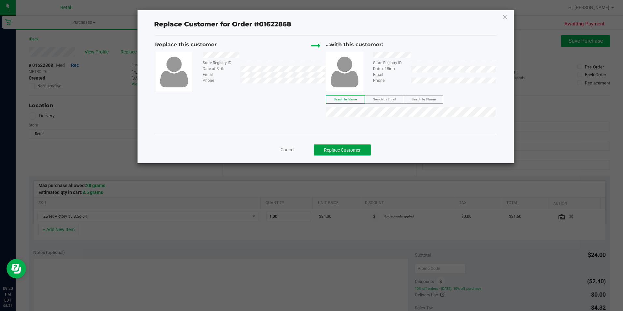
click at [338, 151] on button "Replace Customer" at bounding box center [342, 149] width 57 height 11
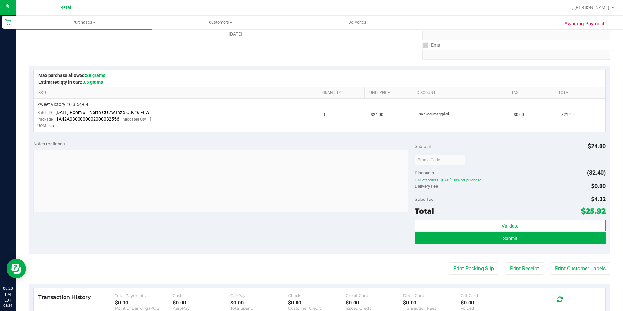
scroll to position [163, 0]
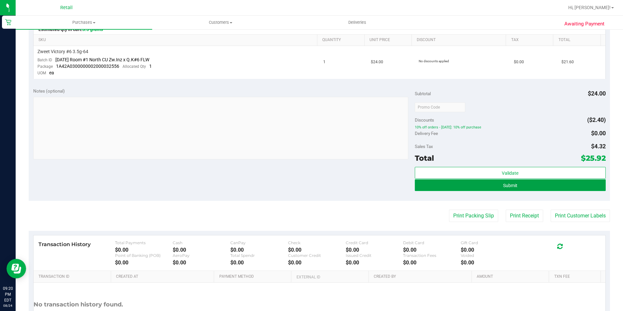
click at [492, 188] on button "Submit" at bounding box center [510, 185] width 191 height 12
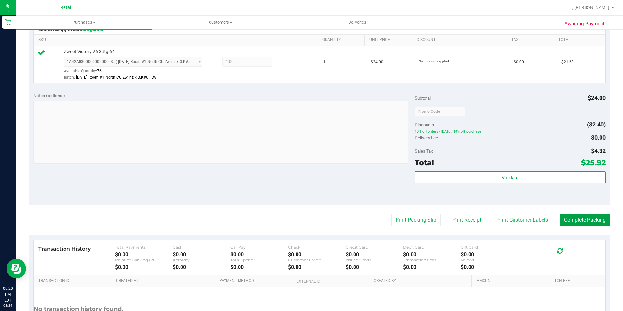
click at [573, 223] on button "Complete Packing" at bounding box center [585, 220] width 50 height 12
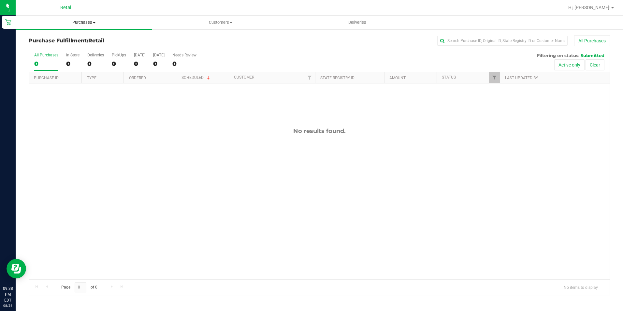
click at [88, 23] on span "Purchases" at bounding box center [84, 23] width 137 height 6
click at [66, 41] on span "Summary of purchases" at bounding box center [49, 40] width 67 height 6
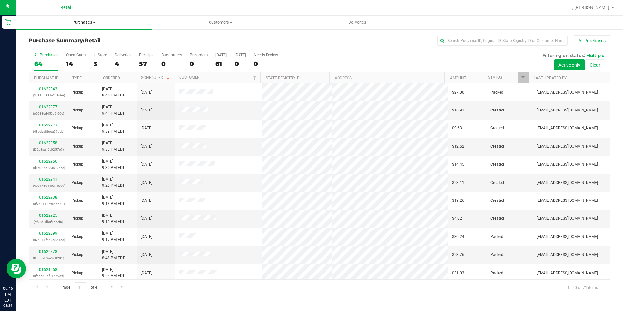
click at [77, 24] on span "Purchases" at bounding box center [84, 23] width 137 height 6
click at [68, 38] on span "Summary of purchases" at bounding box center [49, 40] width 67 height 6
click at [142, 62] on div "59" at bounding box center [146, 63] width 14 height 7
click at [0, 0] on input "PickUps 59" at bounding box center [0, 0] width 0 height 0
